Goal: Information Seeking & Learning: Learn about a topic

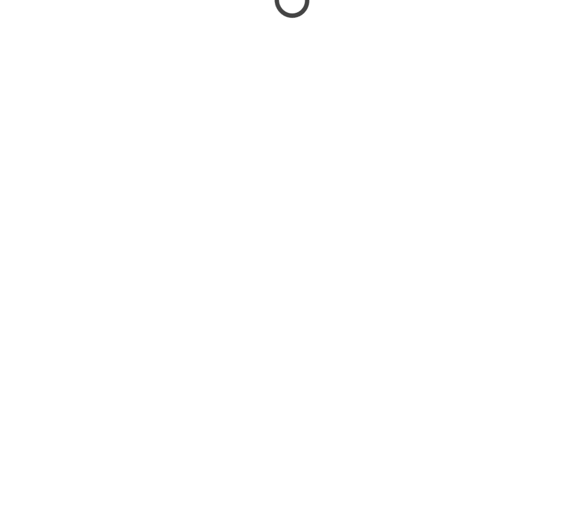
scroll to position [591, 0]
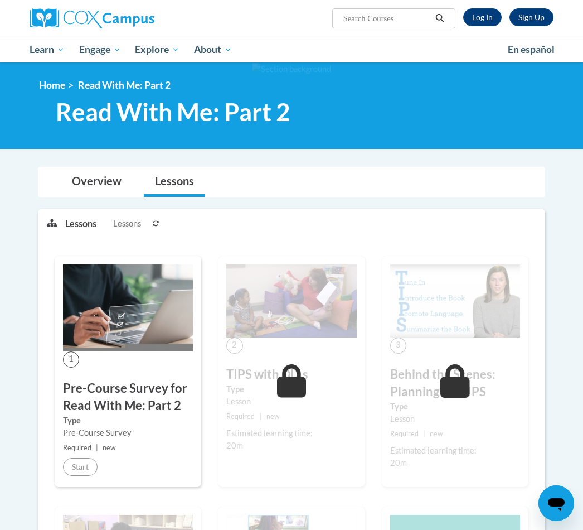
click at [489, 15] on link "Log In" at bounding box center [482, 17] width 38 height 18
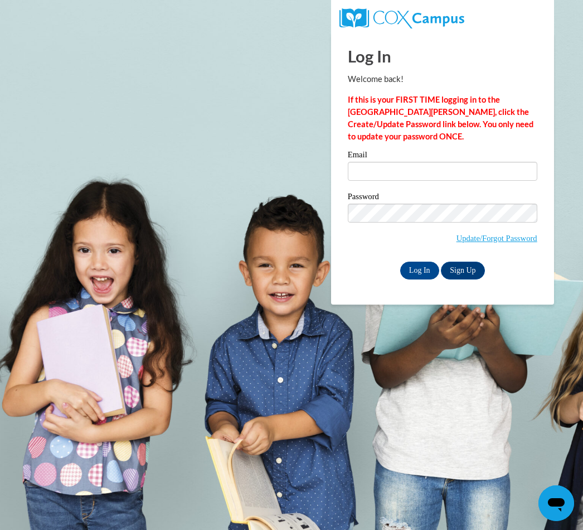
click at [438, 164] on input "Email" at bounding box center [443, 171] width 190 height 19
click at [458, 168] on input "Email" at bounding box center [443, 171] width 190 height 19
click at [397, 164] on input "Email" at bounding box center [443, 171] width 190 height 19
click at [422, 177] on input "Email" at bounding box center [443, 171] width 190 height 19
type input "carolynhannah57@gmail.com"
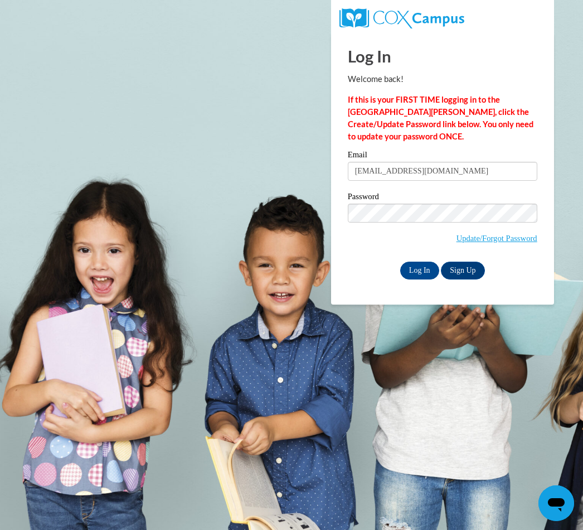
click at [419, 269] on input "Log In" at bounding box center [419, 271] width 39 height 18
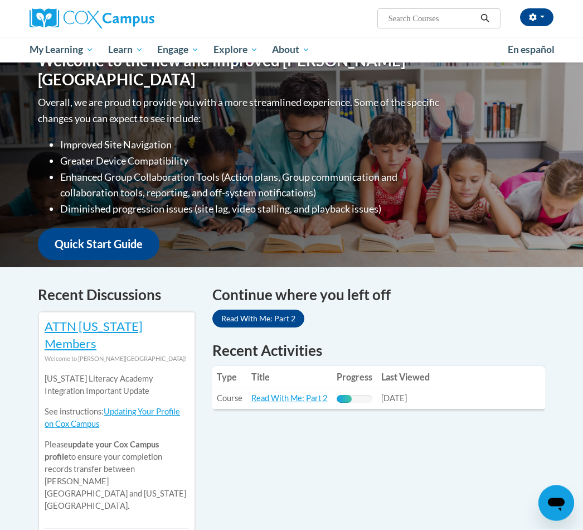
scroll to position [137, 0]
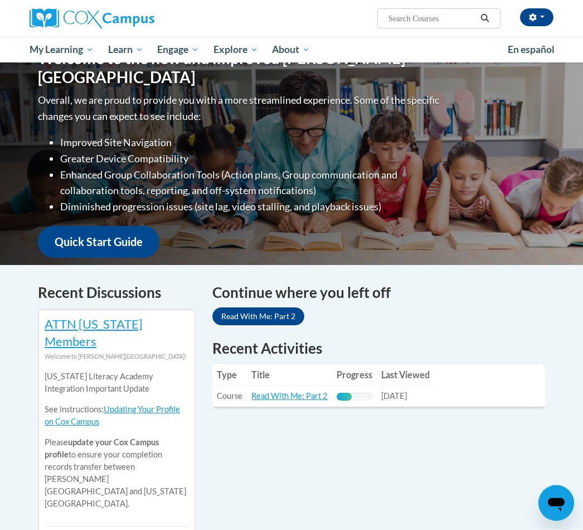
click at [300, 399] on link "Read With Me: Part 2" at bounding box center [290, 396] width 76 height 9
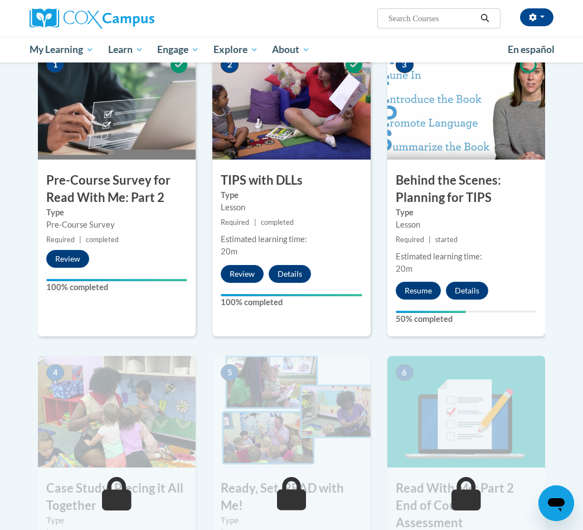
scroll to position [238, 0]
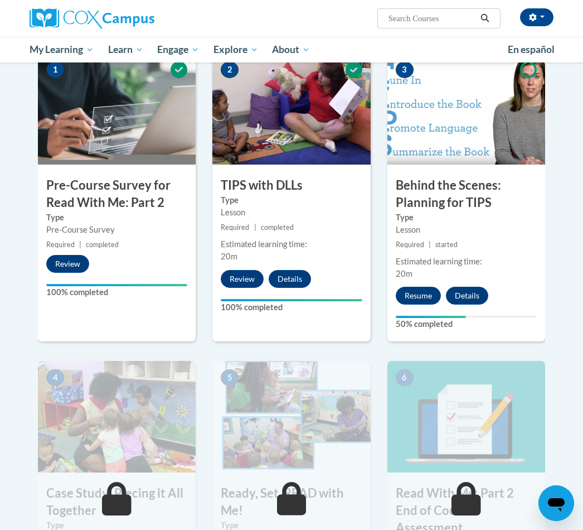
click at [428, 302] on button "Resume" at bounding box center [418, 296] width 45 height 18
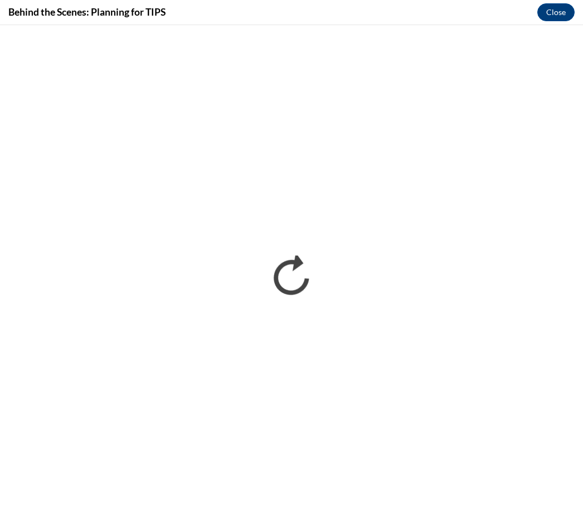
scroll to position [0, 0]
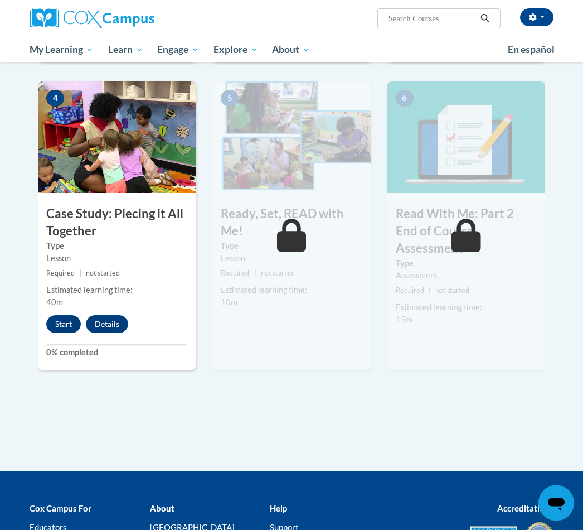
scroll to position [518, 0]
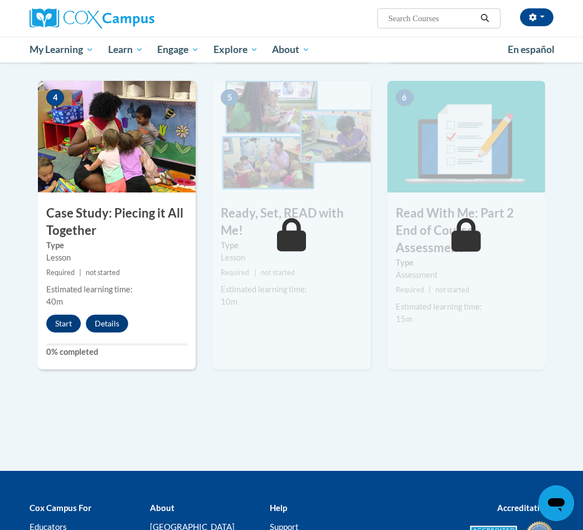
click at [66, 325] on button "Start" at bounding box center [63, 324] width 35 height 18
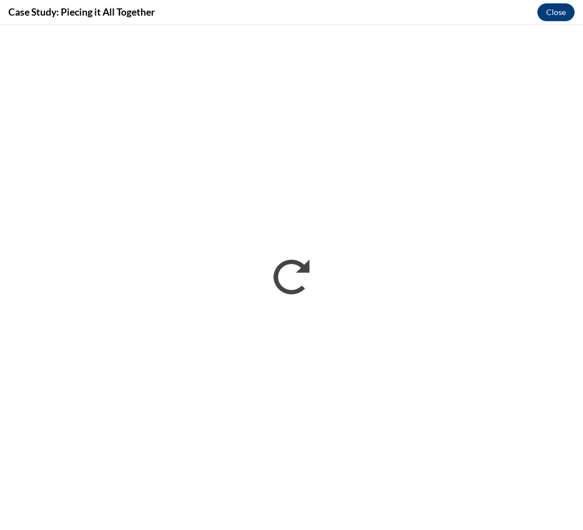
scroll to position [535, 0]
